Goal: Information Seeking & Learning: Learn about a topic

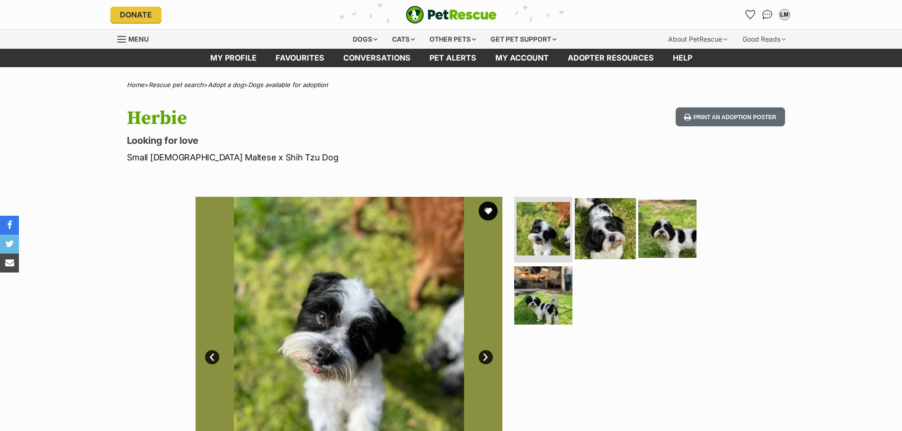
click at [618, 230] on img at bounding box center [605, 228] width 61 height 61
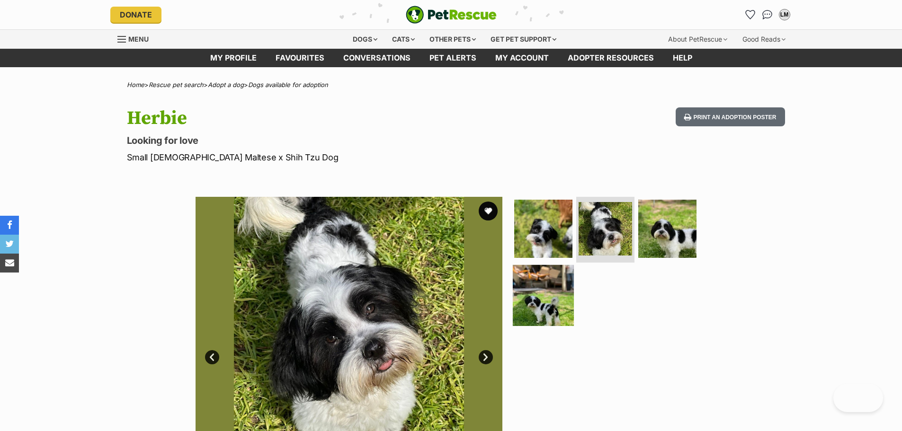
click at [555, 297] on img at bounding box center [543, 295] width 61 height 61
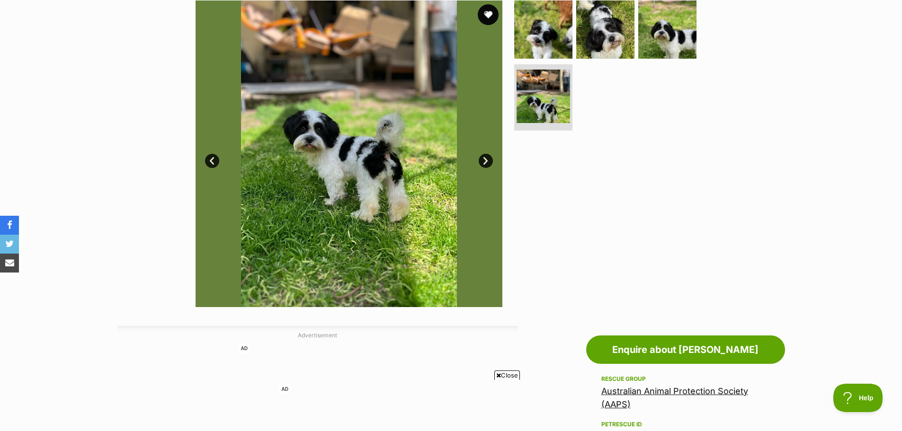
scroll to position [189, 0]
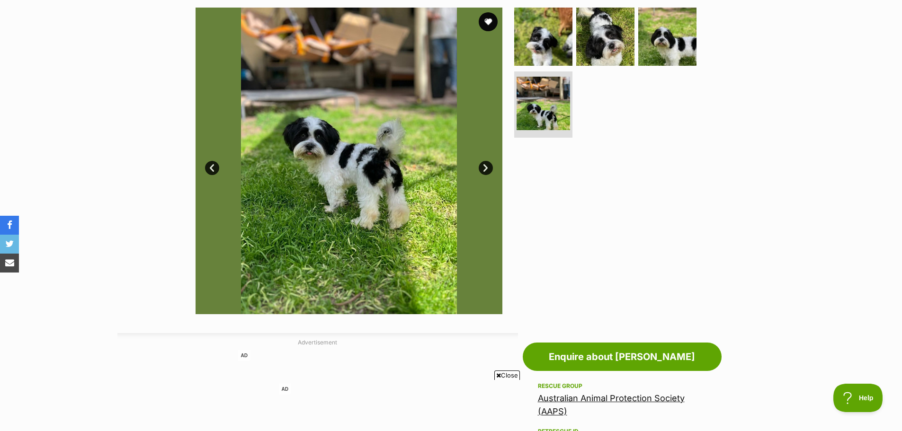
click at [486, 162] on link "Next" at bounding box center [486, 168] width 14 height 14
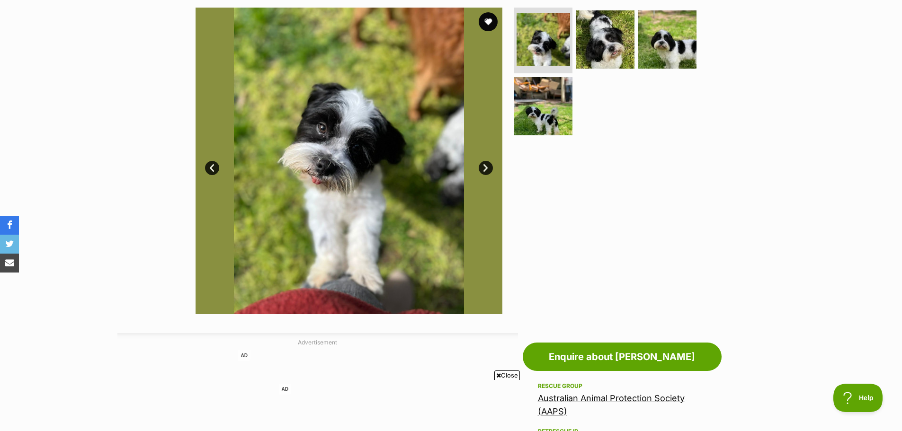
click at [486, 162] on link "Next" at bounding box center [486, 168] width 14 height 14
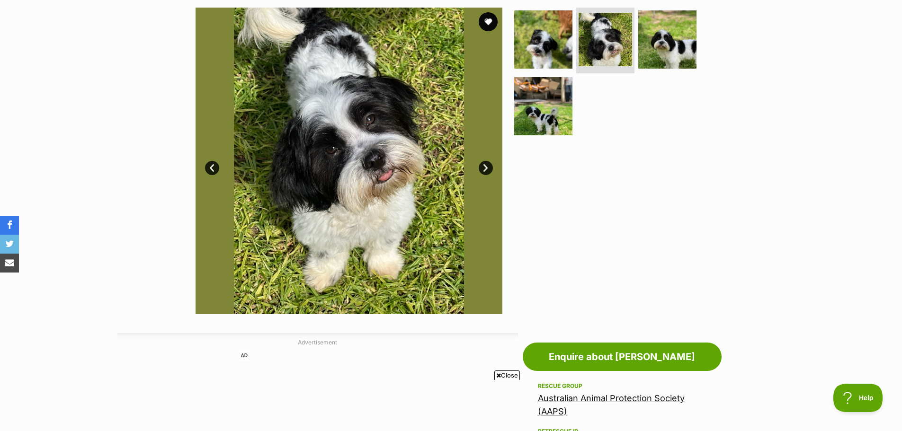
click at [486, 162] on link "Next" at bounding box center [486, 168] width 14 height 14
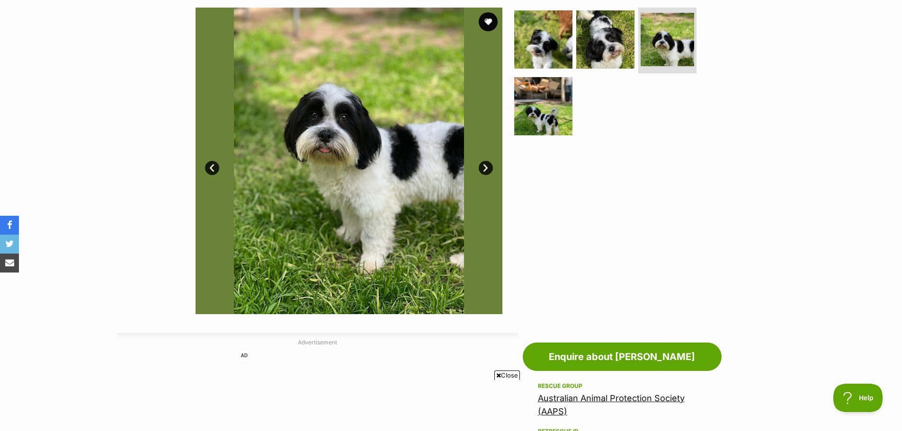
click at [486, 162] on link "Next" at bounding box center [486, 168] width 14 height 14
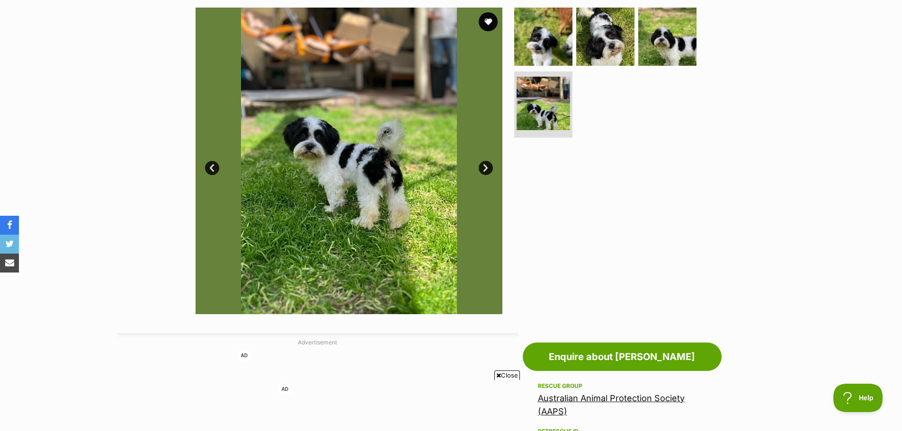
click at [486, 162] on link "Next" at bounding box center [486, 168] width 14 height 14
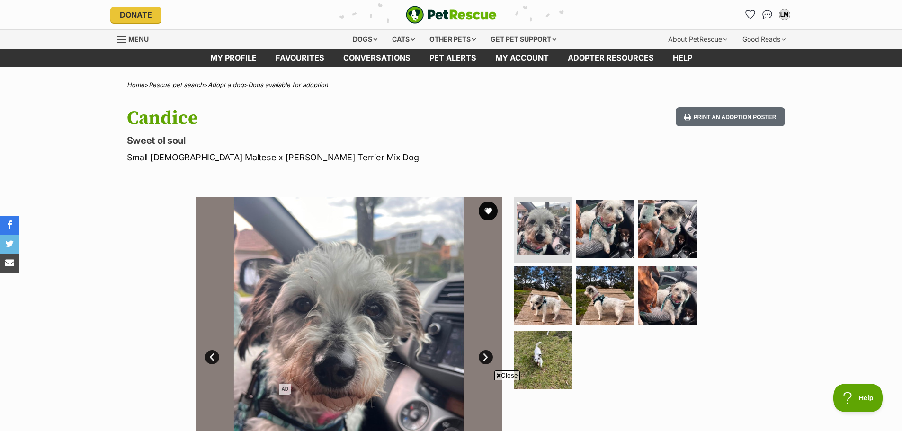
scroll to position [142, 0]
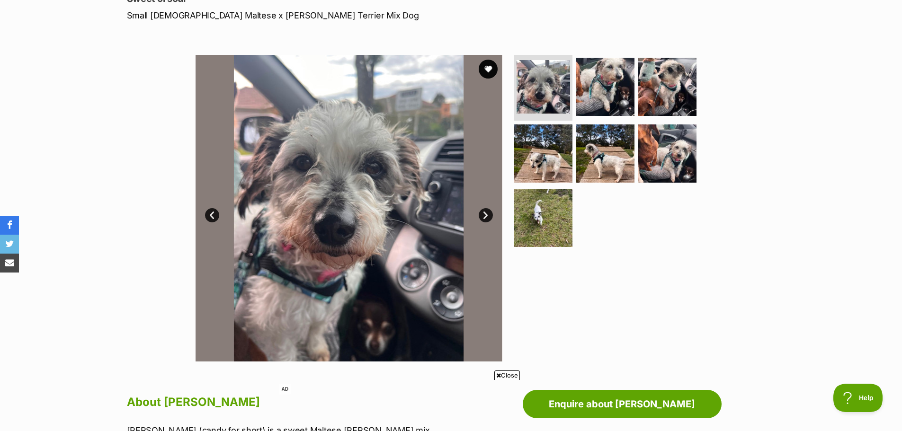
click at [487, 214] on link "Next" at bounding box center [486, 215] width 14 height 14
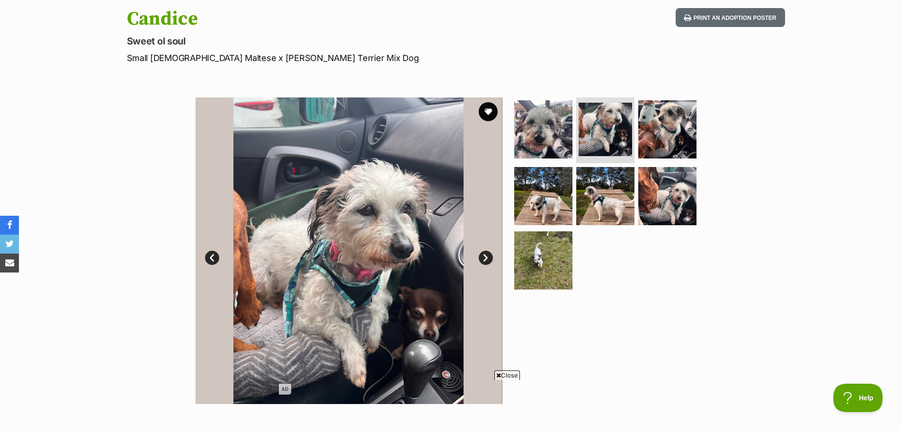
scroll to position [47, 0]
